Goal: Information Seeking & Learning: Stay updated

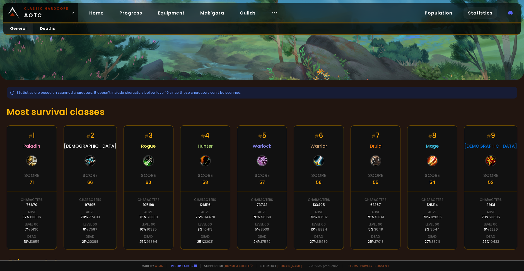
scroll to position [12, 0]
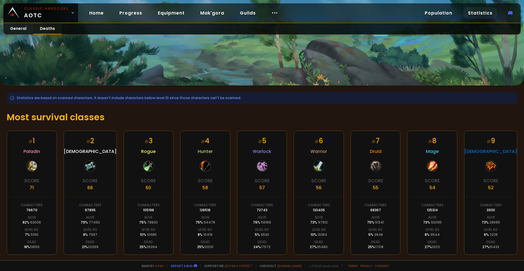
click at [49, 30] on link "Deaths" at bounding box center [47, 28] width 28 height 11
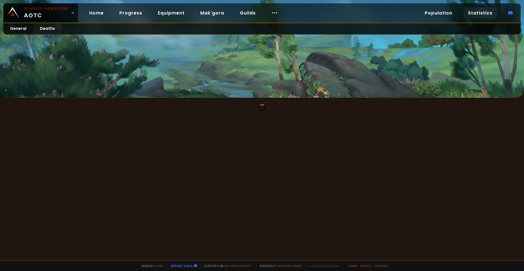
click at [147, 39] on div at bounding box center [262, 49] width 524 height 98
click at [21, 31] on link "General" at bounding box center [18, 28] width 30 height 11
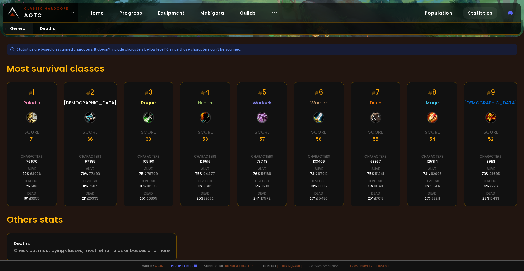
scroll to position [68, 0]
